Goal: Information Seeking & Learning: Learn about a topic

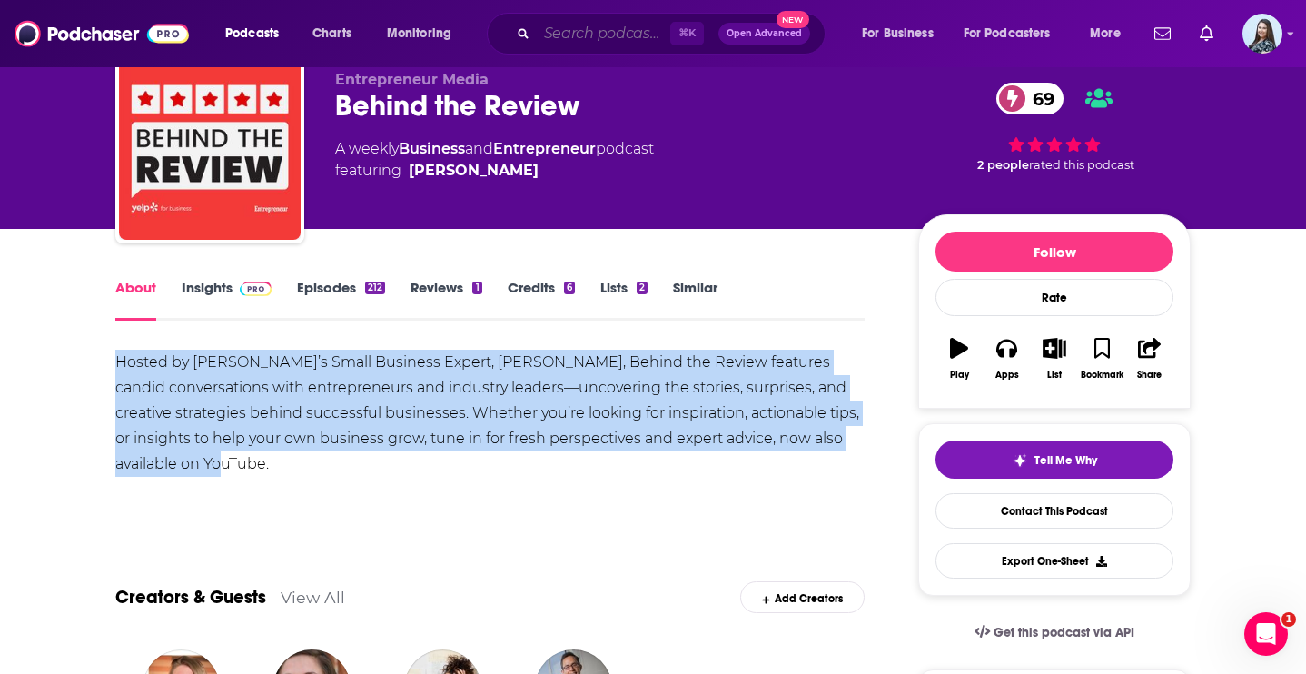
click at [576, 34] on input "Search podcasts, credits, & more..." at bounding box center [603, 33] width 133 height 29
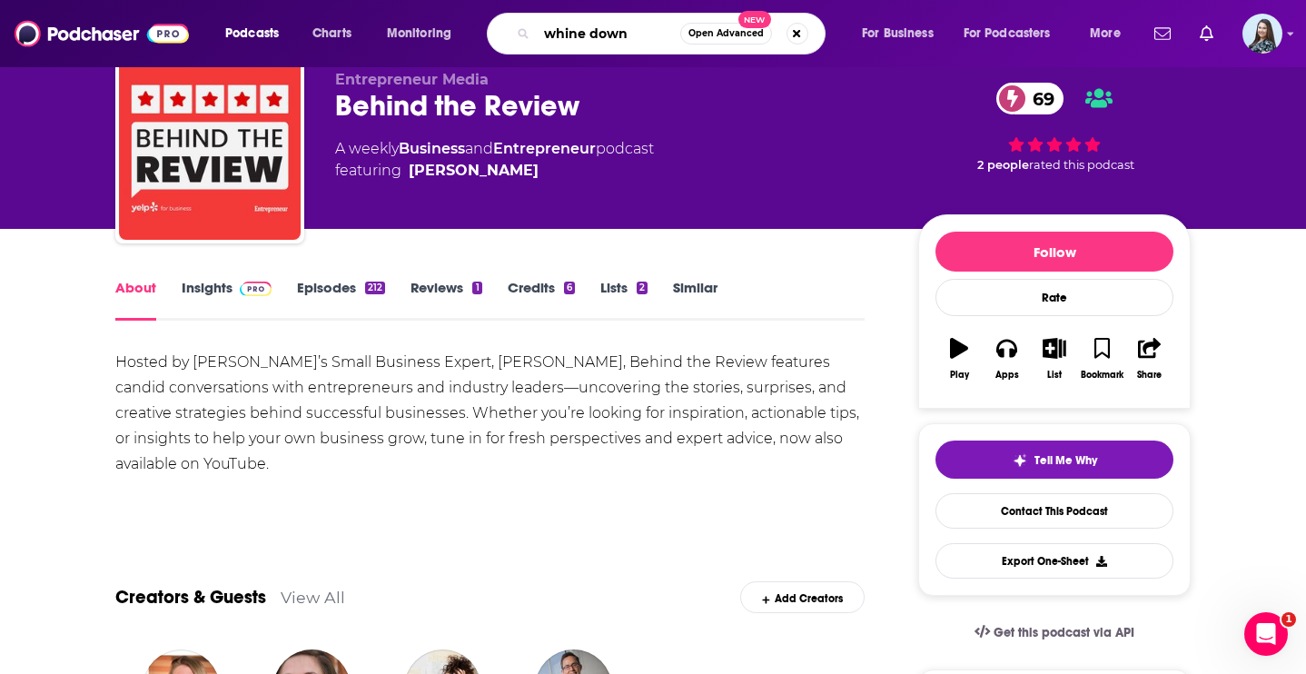
type input "whine down"
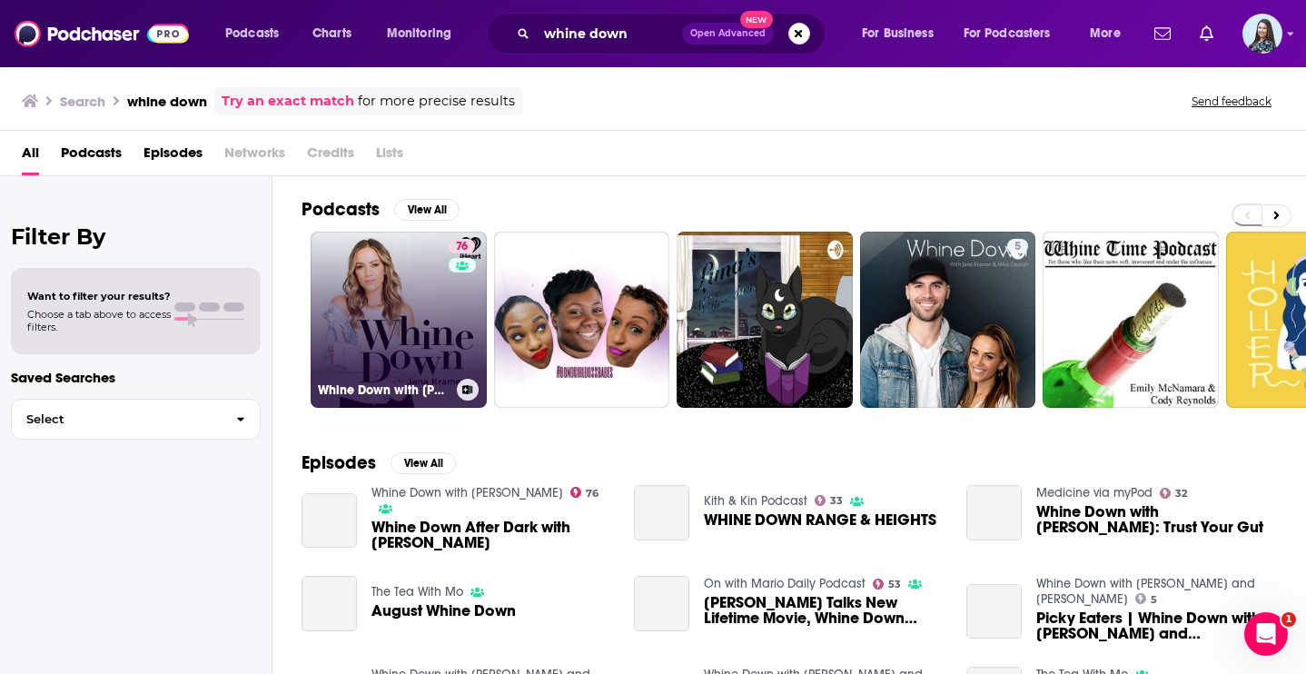
click at [441, 330] on link "76 Whine Down with [PERSON_NAME]" at bounding box center [398, 320] width 176 height 176
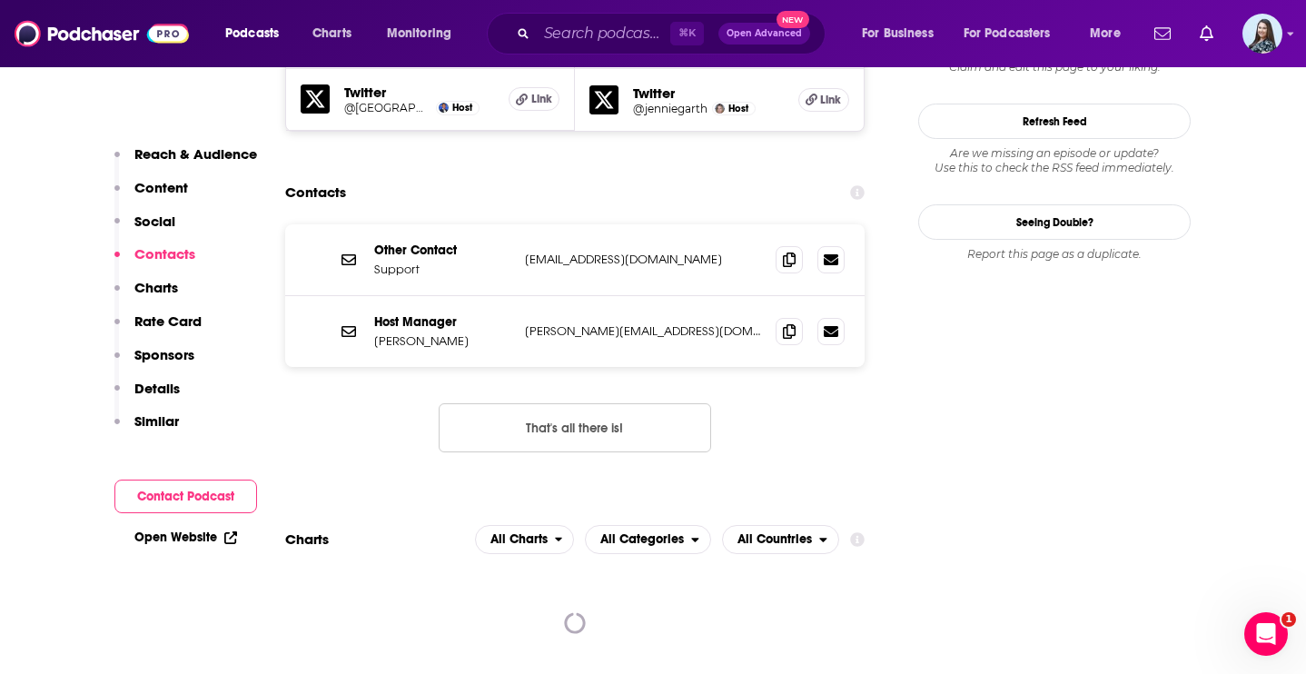
scroll to position [1847, 0]
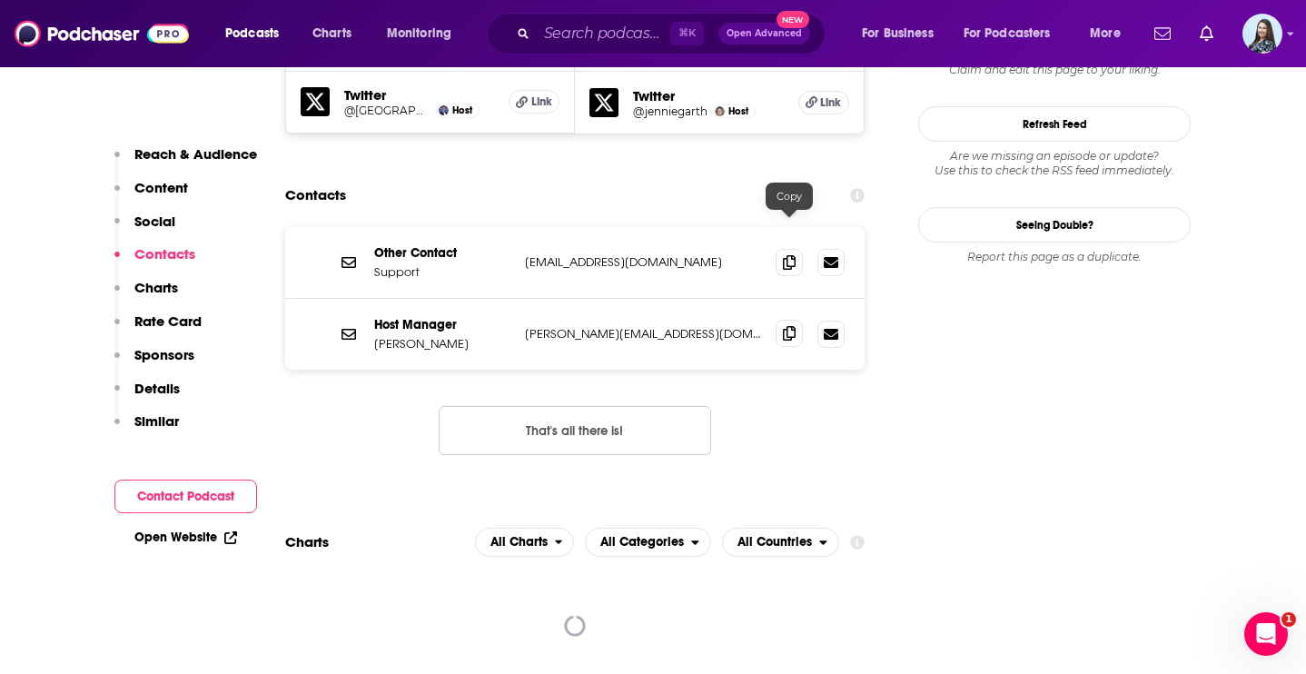
click at [789, 326] on icon at bounding box center [789, 333] width 13 height 15
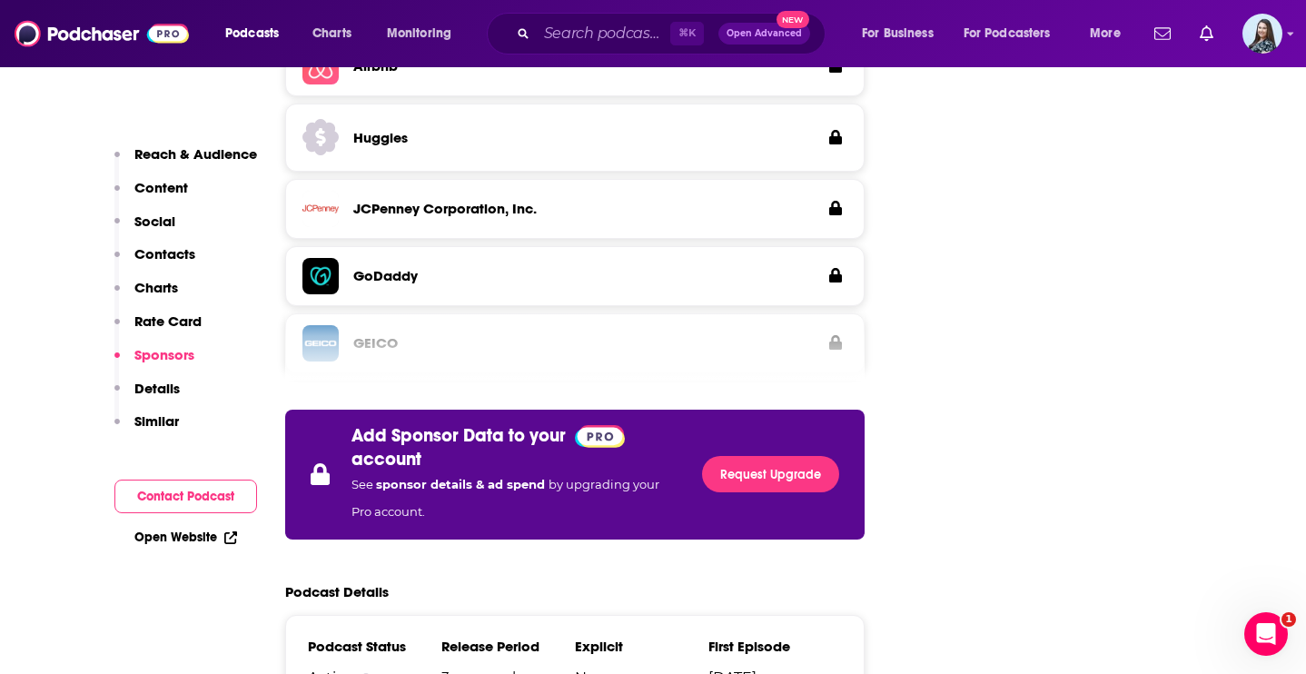
scroll to position [3160, 0]
